Goal: Check status: Check status

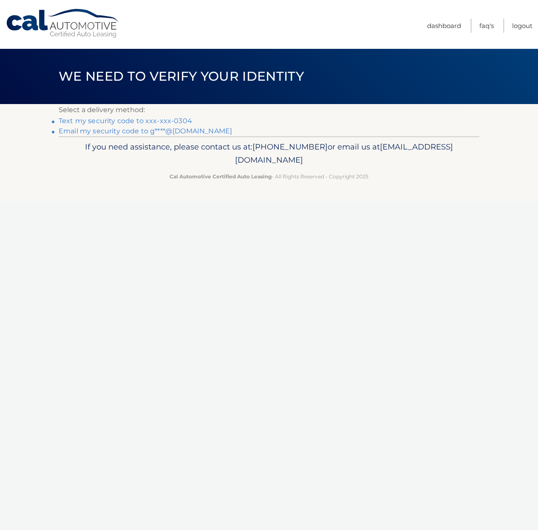
click at [102, 121] on link "Text my security code to xxx-xxx-0304" at bounding box center [125, 121] width 133 height 8
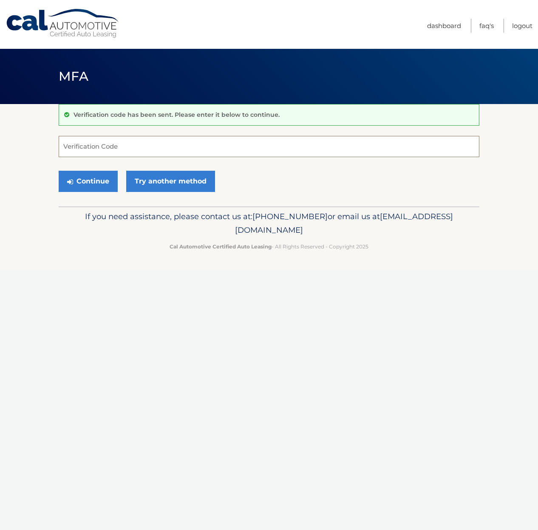
click at [104, 146] on input "Verification Code" at bounding box center [269, 146] width 421 height 21
type input "222939"
click at [84, 183] on button "Continue" at bounding box center [88, 181] width 59 height 21
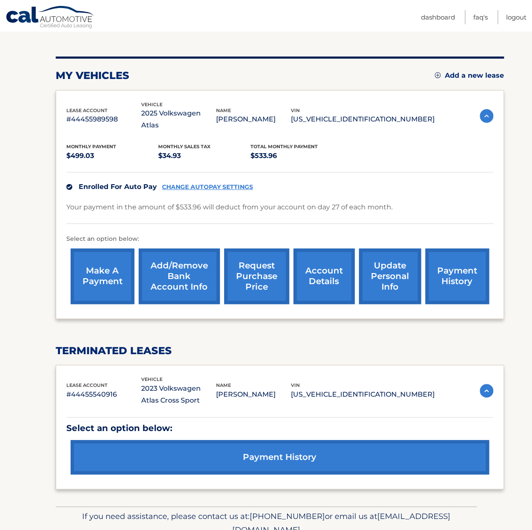
scroll to position [113, 0]
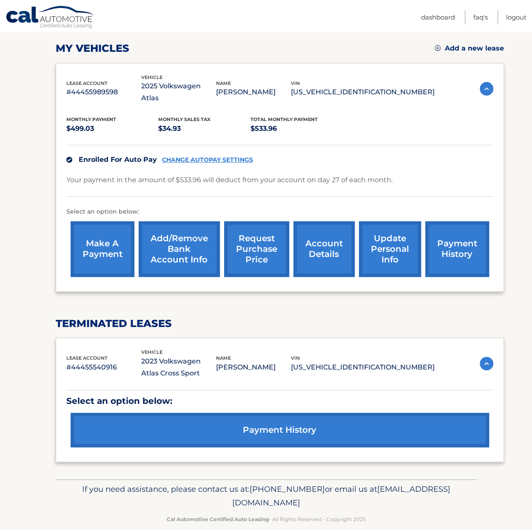
click at [263, 418] on link "payment history" at bounding box center [280, 430] width 418 height 34
click at [448, 240] on link "payment history" at bounding box center [457, 249] width 64 height 56
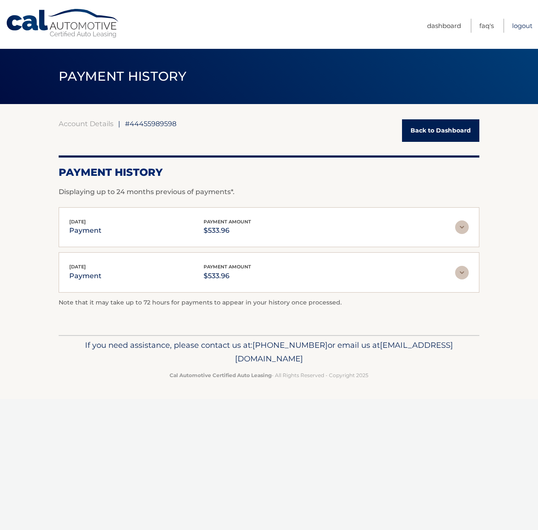
click at [517, 25] on link "Logout" at bounding box center [522, 26] width 20 height 14
